Goal: Obtain resource: Obtain resource

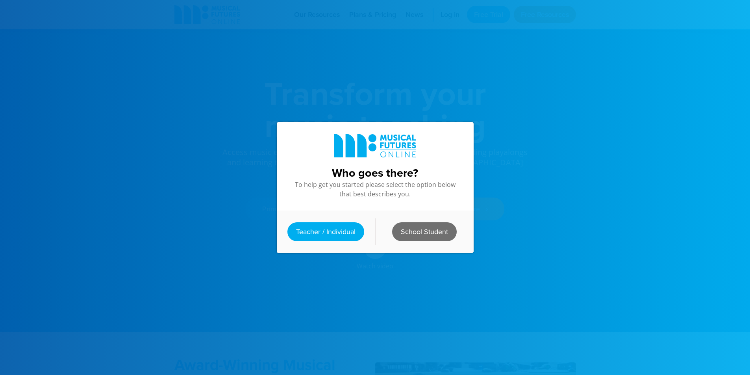
click at [419, 229] on link "School Student" at bounding box center [424, 231] width 65 height 19
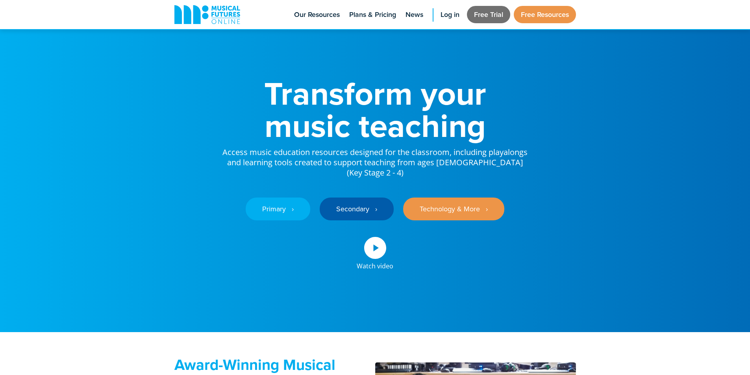
click at [487, 19] on link "Free Trial" at bounding box center [488, 14] width 43 height 17
click at [550, 20] on link "Free Resources" at bounding box center [544, 14] width 62 height 17
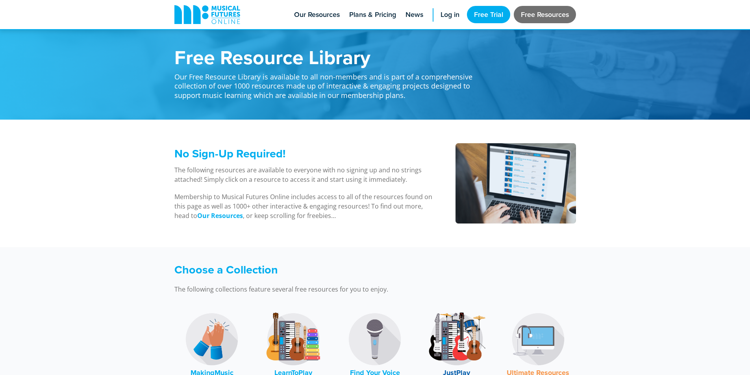
click at [535, 17] on link "Free Resources" at bounding box center [544, 14] width 62 height 17
